Goal: Task Accomplishment & Management: Use online tool/utility

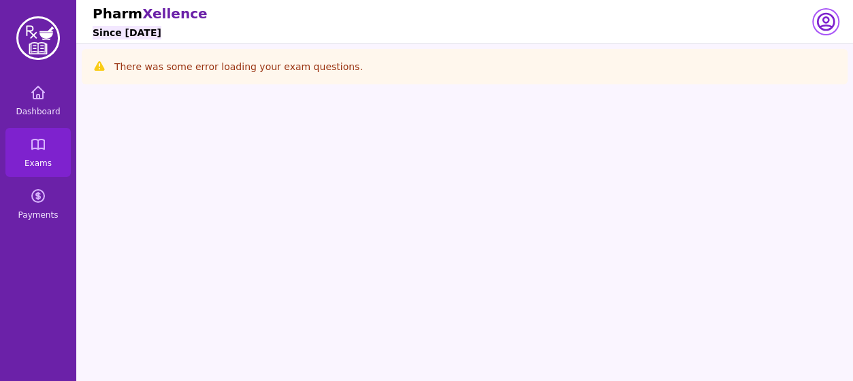
click at [827, 28] on icon "button" at bounding box center [825, 22] width 22 height 22
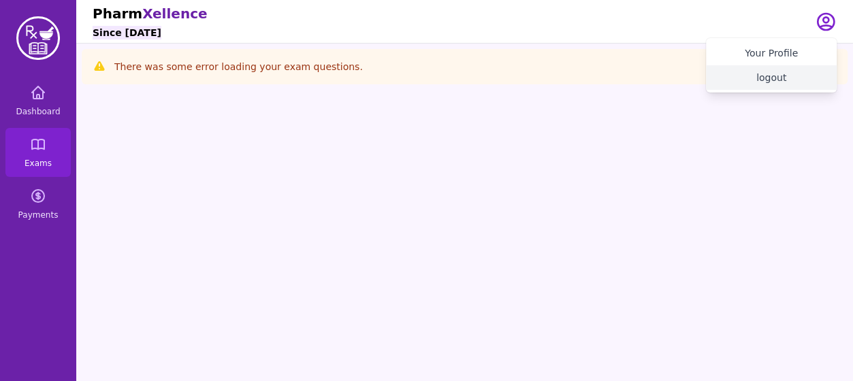
click at [773, 75] on button "logout" at bounding box center [771, 77] width 131 height 24
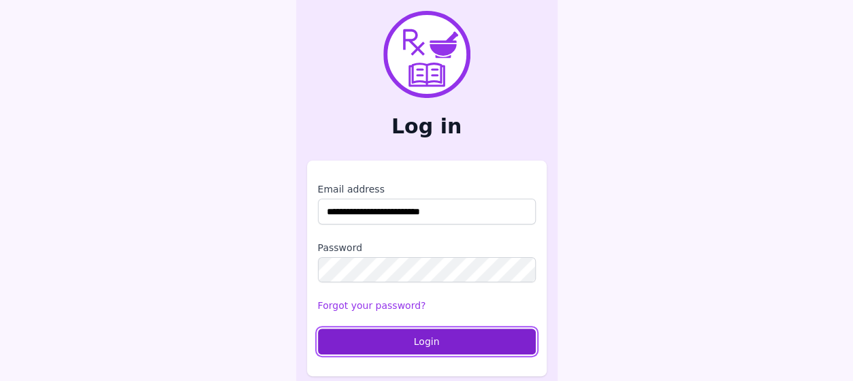
click at [460, 338] on button "Login" at bounding box center [427, 342] width 218 height 26
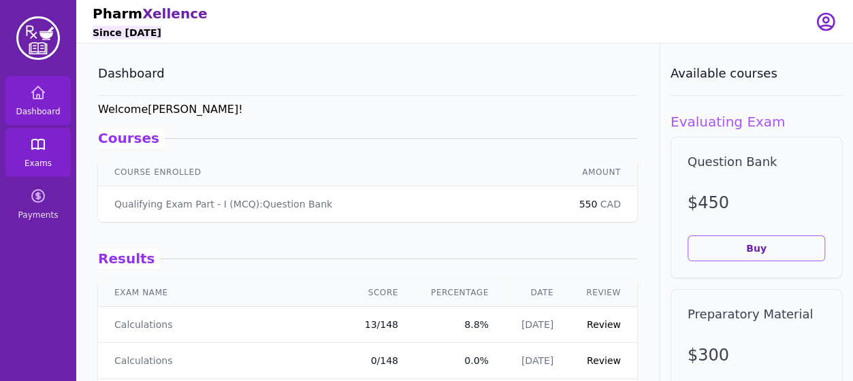
click at [48, 148] on link "Exams" at bounding box center [37, 152] width 65 height 49
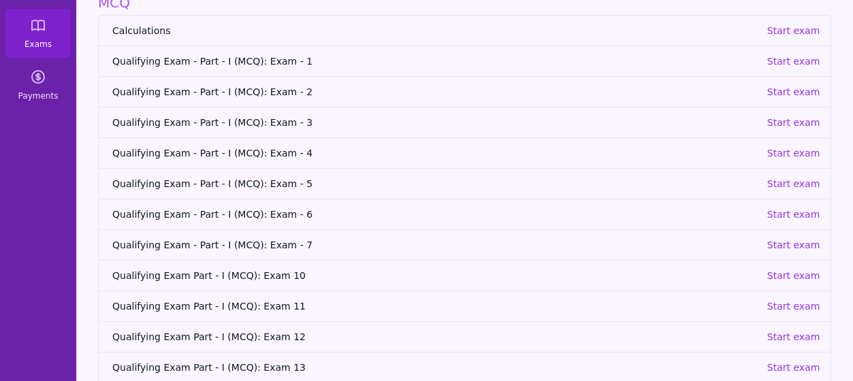
scroll to position [170, 0]
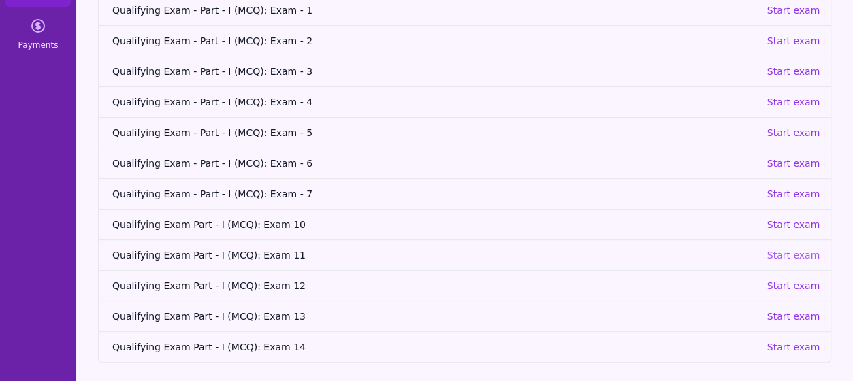
click at [795, 248] on p "Start exam" at bounding box center [792, 255] width 53 height 14
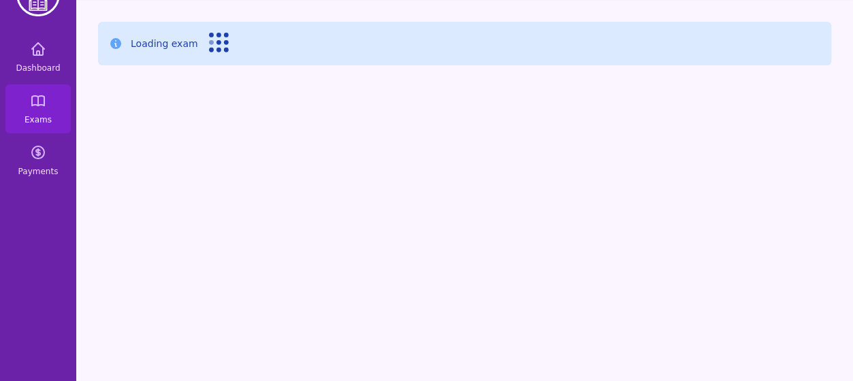
scroll to position [44, 0]
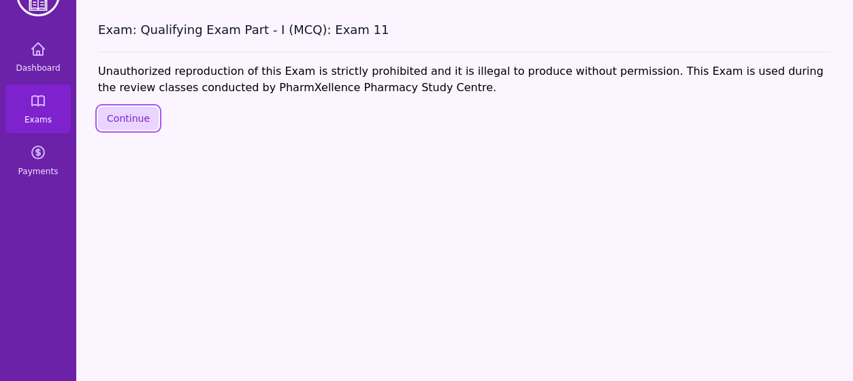
click at [135, 112] on button "Continue" at bounding box center [128, 118] width 61 height 23
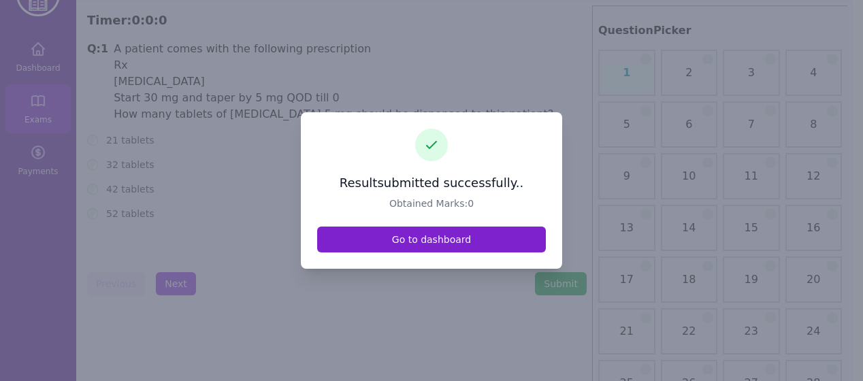
click at [388, 244] on link "Go to dashboard" at bounding box center [431, 240] width 229 height 26
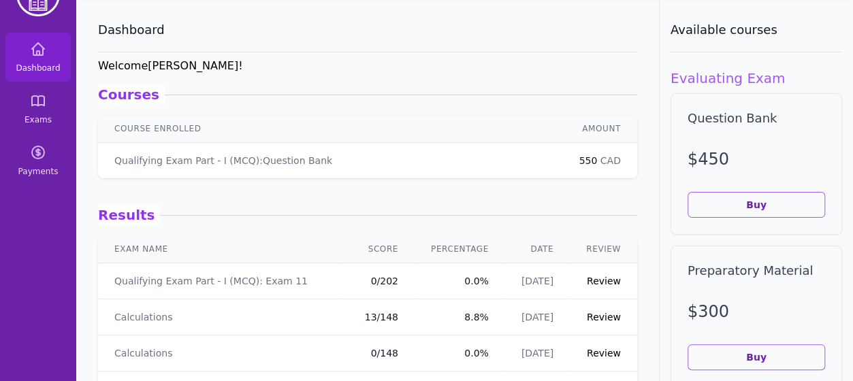
click at [586, 280] on link "Review" at bounding box center [603, 281] width 34 height 11
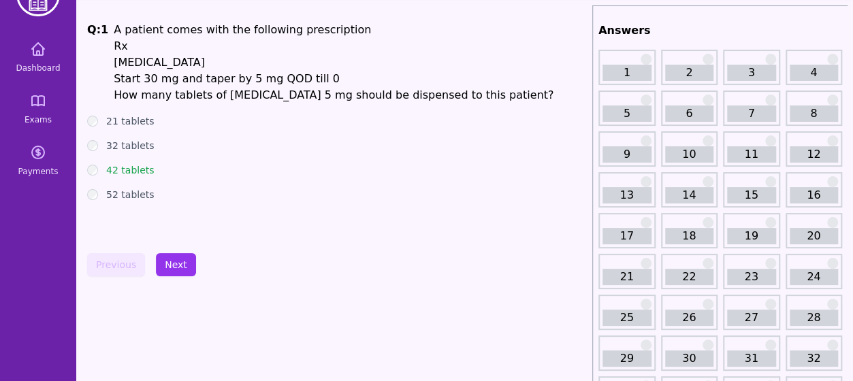
click at [693, 66] on link "2" at bounding box center [689, 73] width 49 height 16
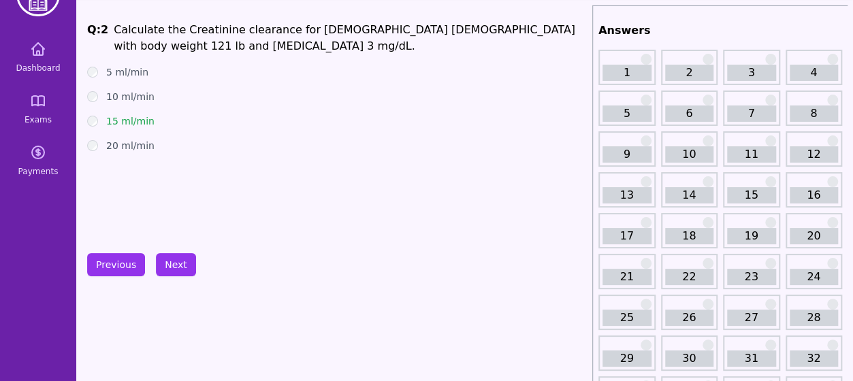
click at [746, 71] on link "3" at bounding box center [751, 73] width 49 height 16
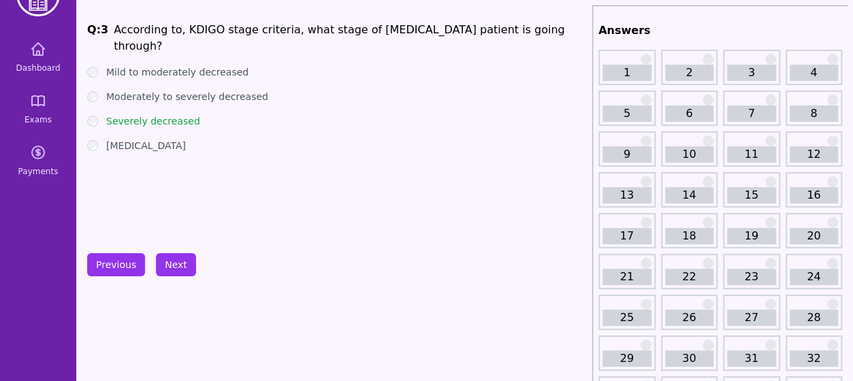
click at [794, 71] on link "4" at bounding box center [813, 73] width 49 height 16
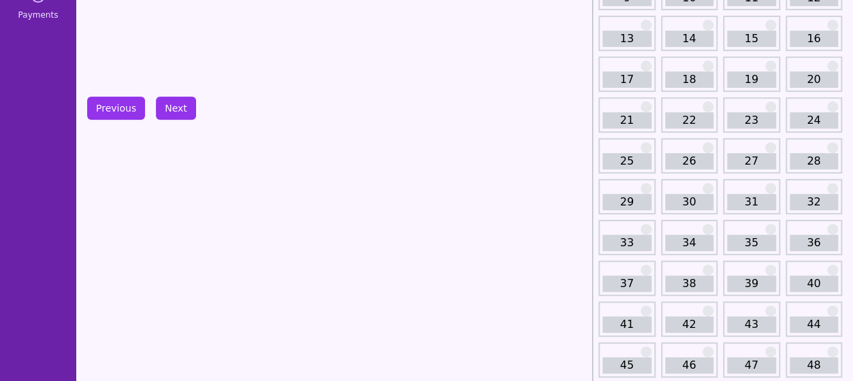
scroll to position [201, 0]
click at [640, 197] on link "29" at bounding box center [626, 201] width 49 height 16
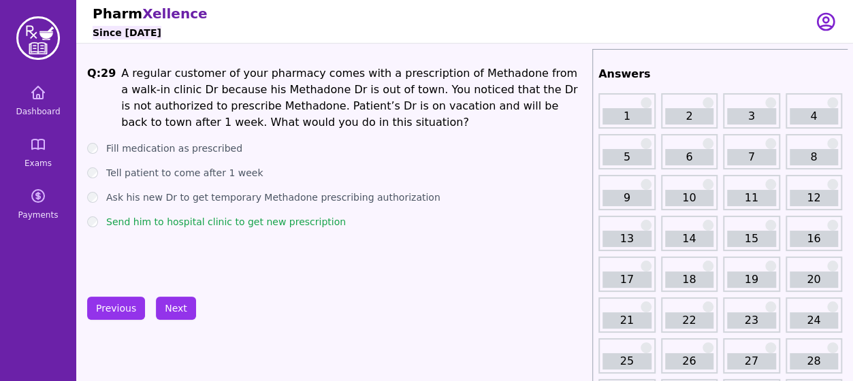
scroll to position [3, 0]
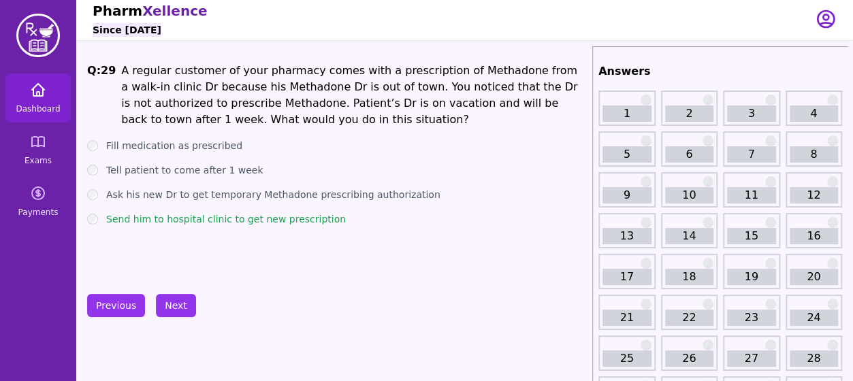
click at [41, 83] on icon at bounding box center [38, 90] width 16 height 16
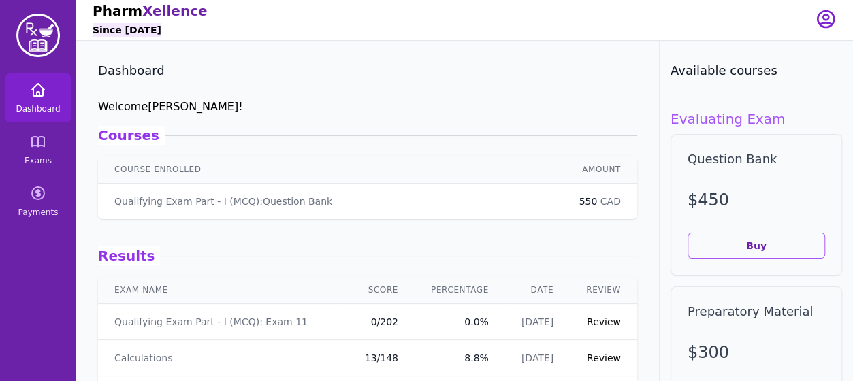
click at [41, 83] on icon at bounding box center [38, 90] width 16 height 16
click at [45, 105] on span "Dashboard" at bounding box center [38, 108] width 44 height 11
click at [35, 153] on link "Exams" at bounding box center [37, 149] width 65 height 49
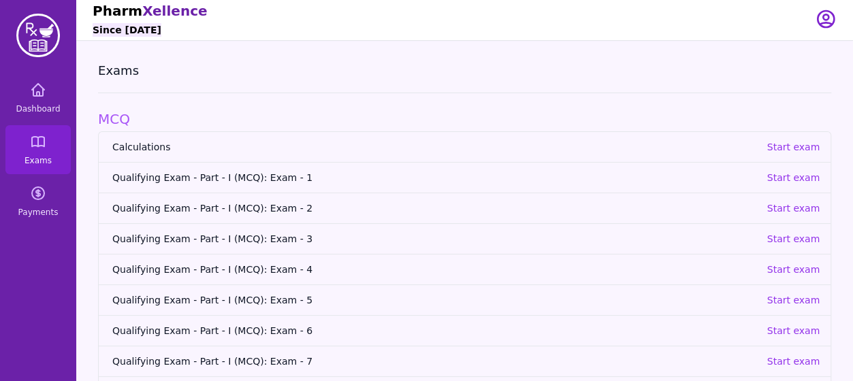
scroll to position [170, 0]
